Goal: Information Seeking & Learning: Compare options

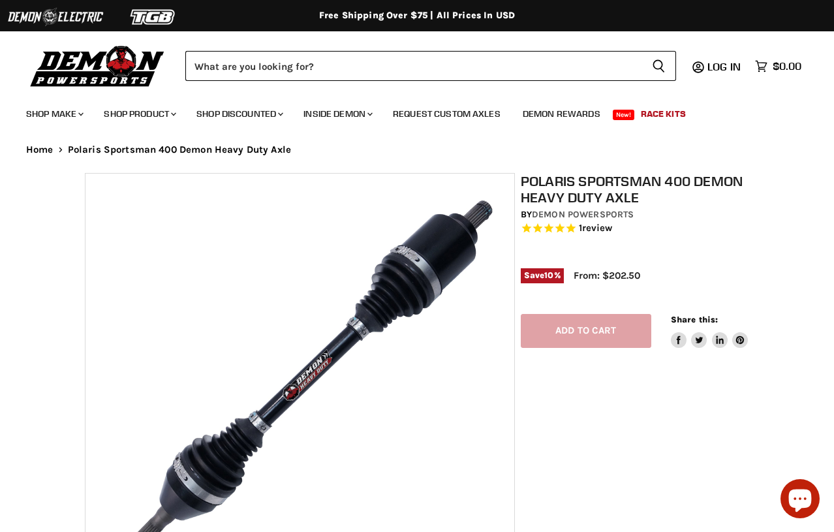
select select "******"
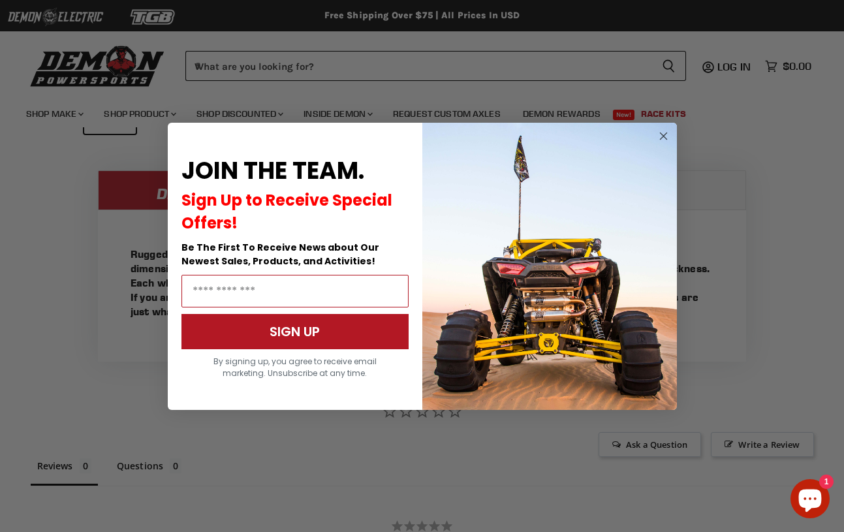
scroll to position [976, 0]
